Goal: Task Accomplishment & Management: Manage account settings

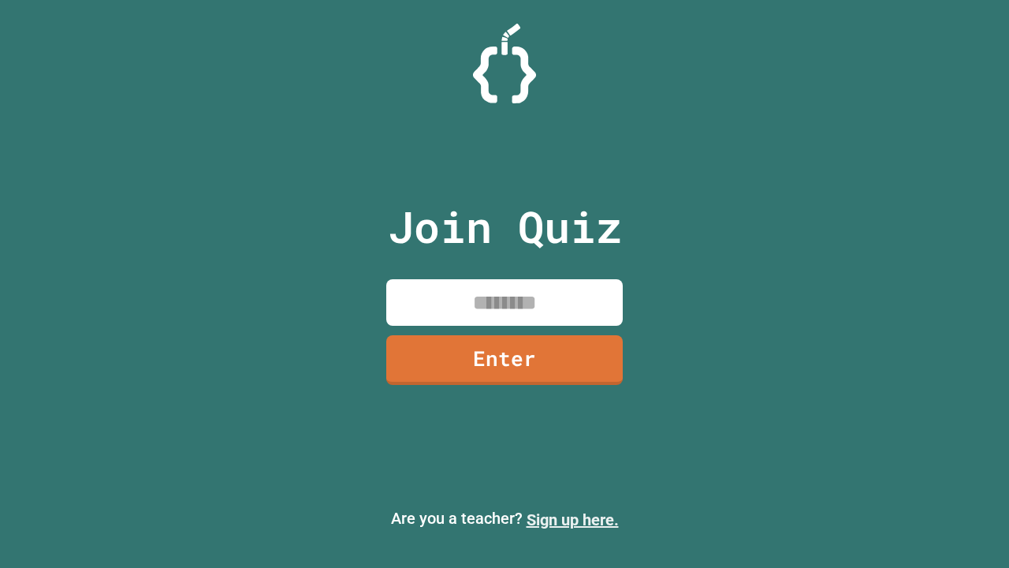
click at [572, 520] on link "Sign up here." at bounding box center [573, 519] width 92 height 19
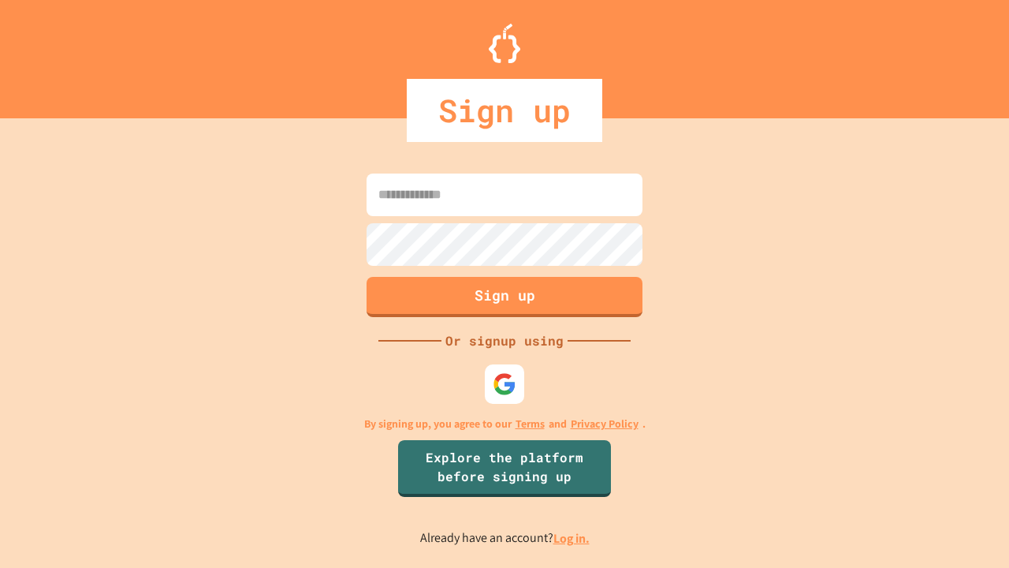
click at [572, 538] on link "Log in." at bounding box center [572, 538] width 36 height 17
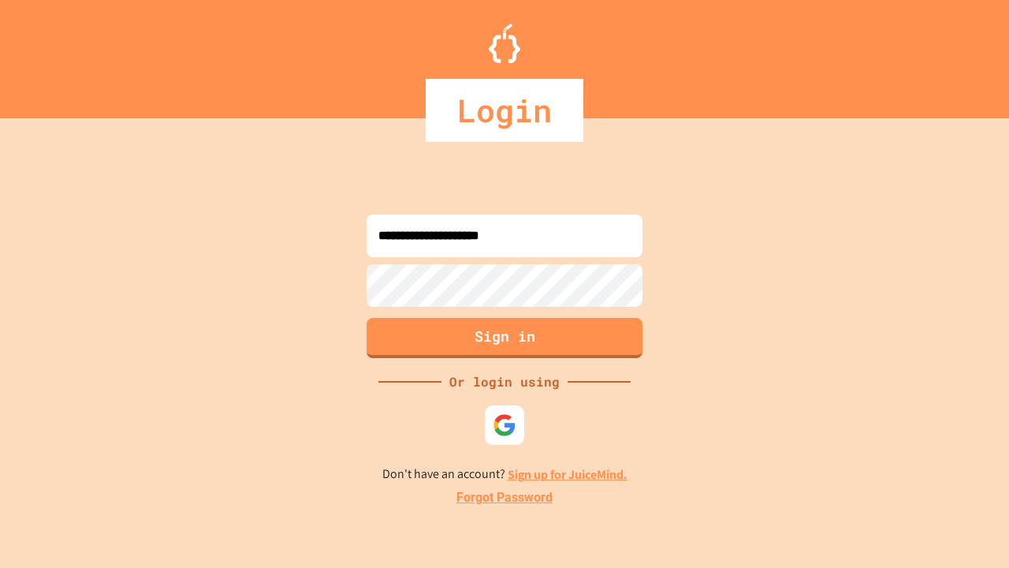
type input "**********"
